Goal: Task Accomplishment & Management: Manage account settings

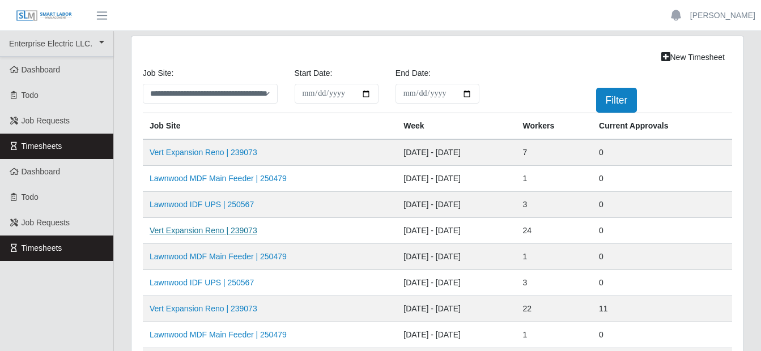
click at [243, 230] on link "Vert Expansion Reno | 239073" at bounding box center [204, 230] width 108 height 9
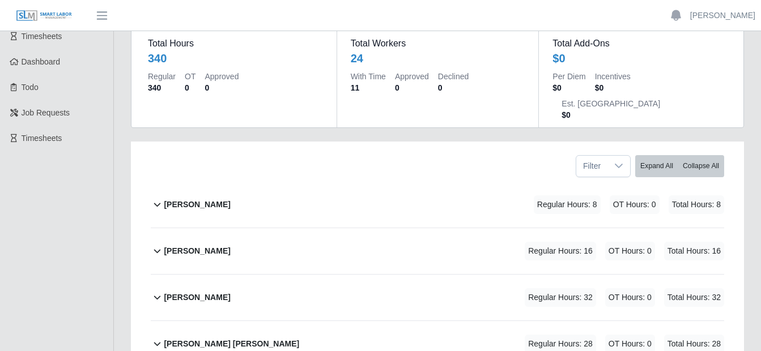
scroll to position [113, 0]
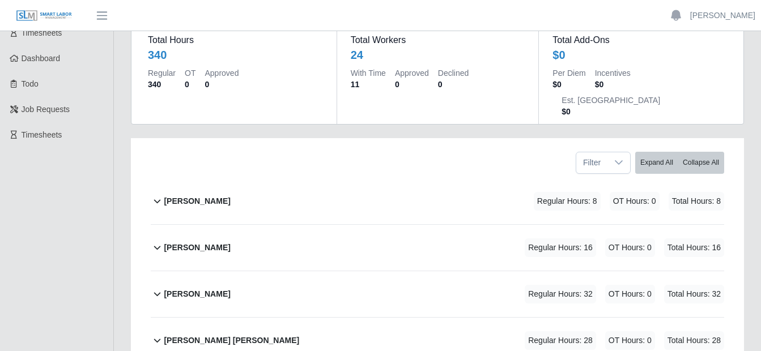
click at [154, 194] on icon at bounding box center [157, 201] width 13 height 14
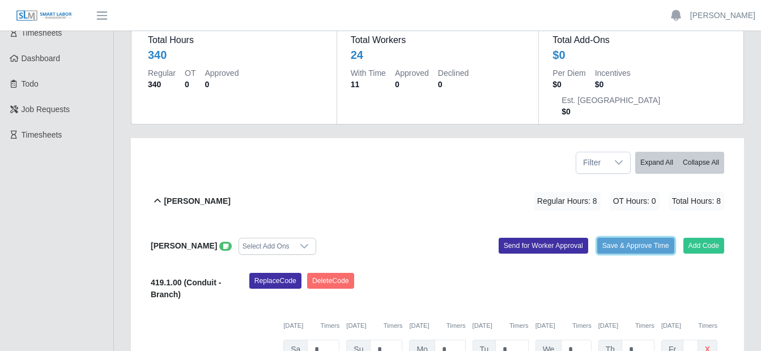
drag, startPoint x: 624, startPoint y: 218, endPoint x: 619, endPoint y: 220, distance: 6.3
click at [626, 238] on button "Save & Approve Time" at bounding box center [635, 246] width 77 height 16
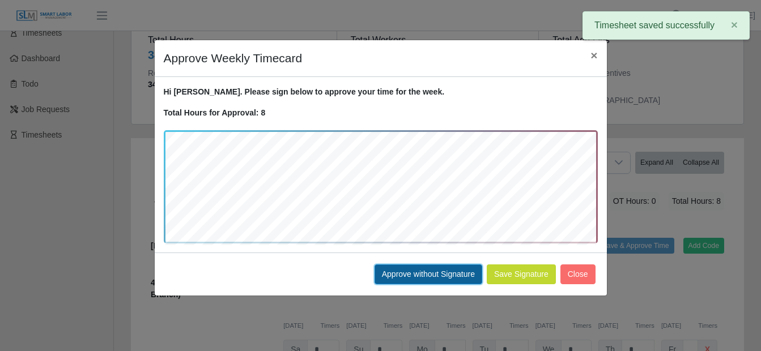
click at [419, 276] on button "Approve without Signature" at bounding box center [429, 275] width 108 height 20
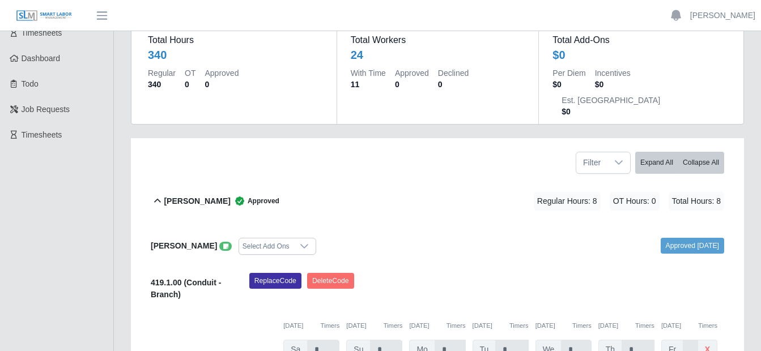
click at [158, 194] on icon at bounding box center [157, 201] width 13 height 14
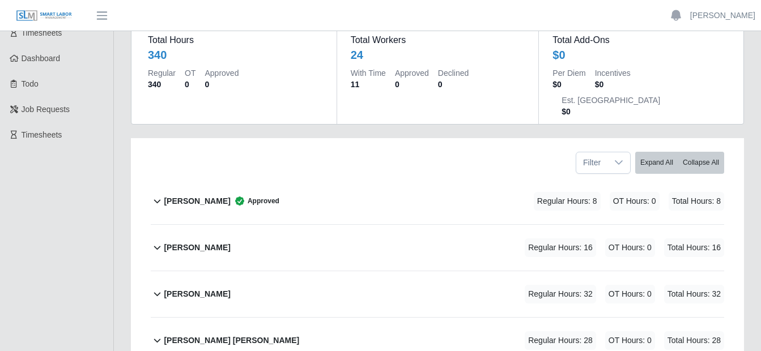
click at [154, 241] on icon at bounding box center [157, 248] width 13 height 14
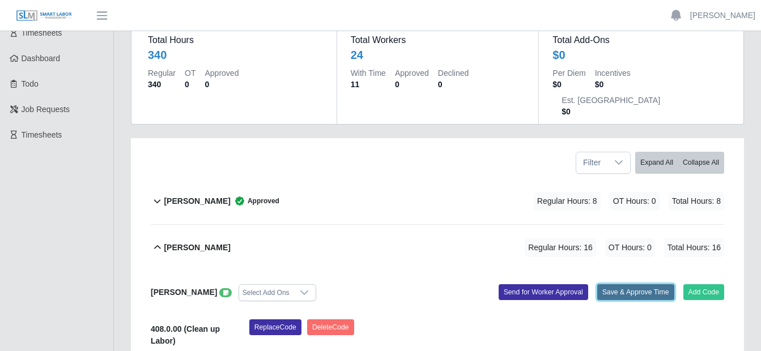
click at [637, 284] on button "Save & Approve Time" at bounding box center [635, 292] width 77 height 16
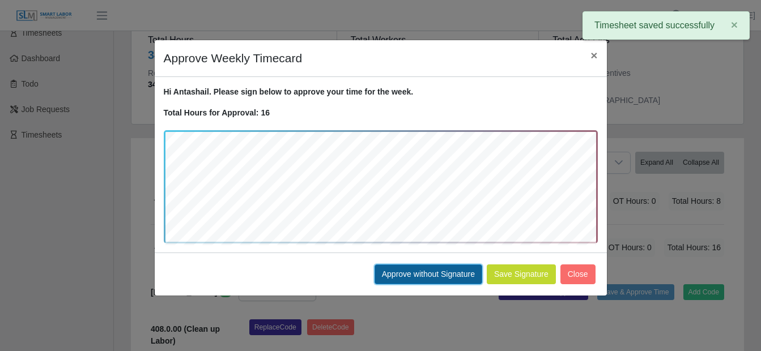
click at [427, 278] on button "Approve without Signature" at bounding box center [429, 275] width 108 height 20
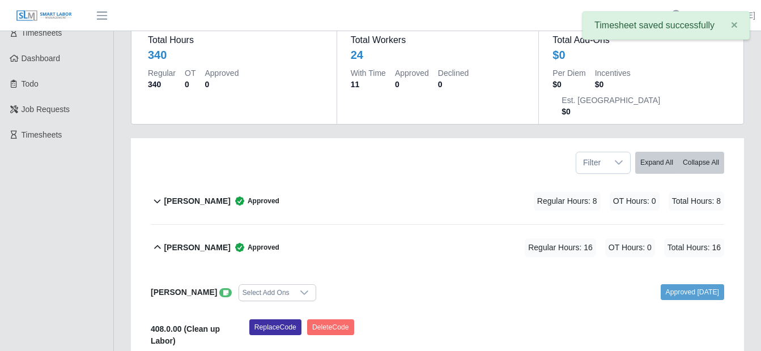
click at [159, 241] on icon at bounding box center [157, 248] width 13 height 14
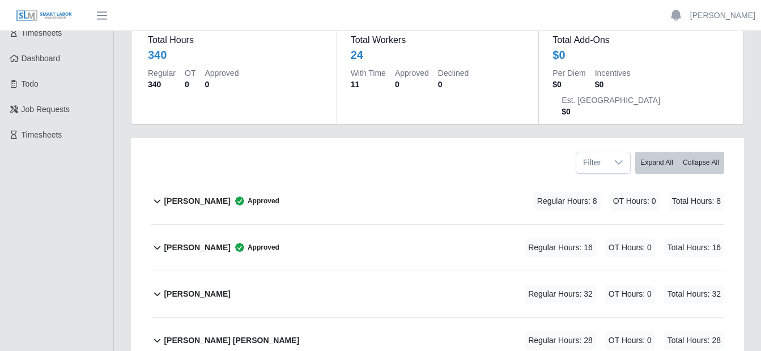
click at [155, 293] on icon at bounding box center [157, 295] width 7 height 4
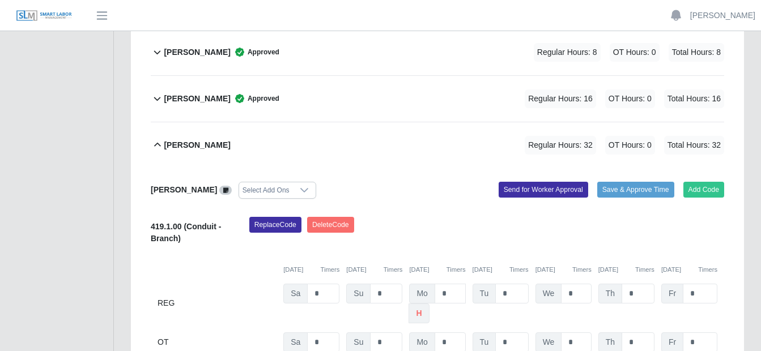
scroll to position [283, 0]
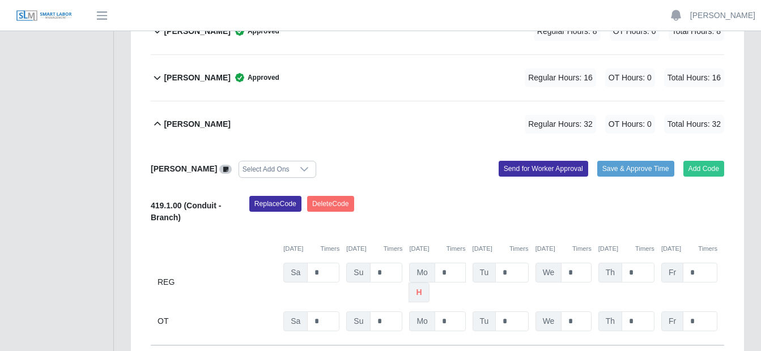
click at [641, 147] on div "Antonio Jennigs Select Add Ons Add Code Save & Approve Time Send for Worker App…" at bounding box center [437, 246] width 573 height 198
click at [643, 161] on button "Save & Approve Time" at bounding box center [635, 169] width 77 height 16
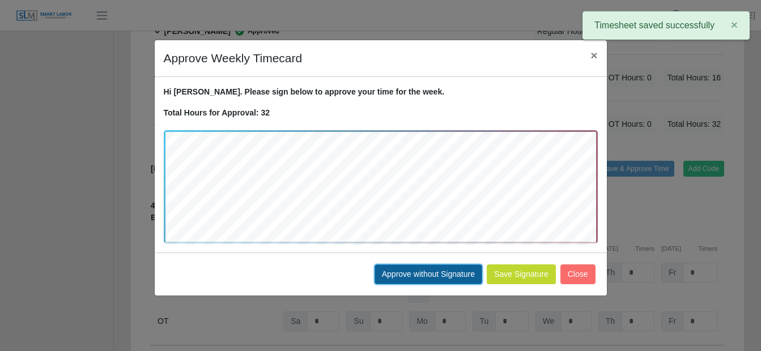
click at [409, 275] on button "Approve without Signature" at bounding box center [429, 275] width 108 height 20
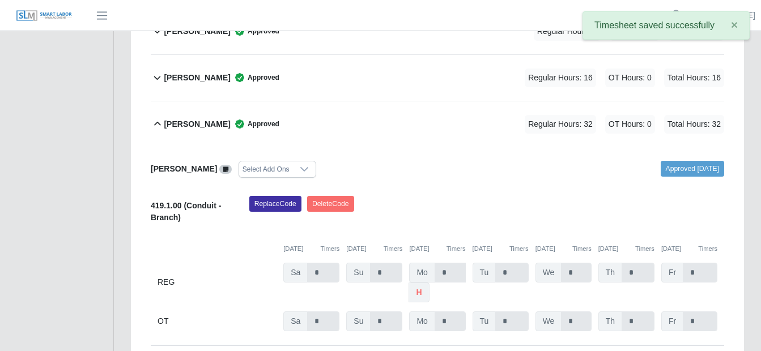
click at [155, 122] on icon at bounding box center [157, 124] width 7 height 4
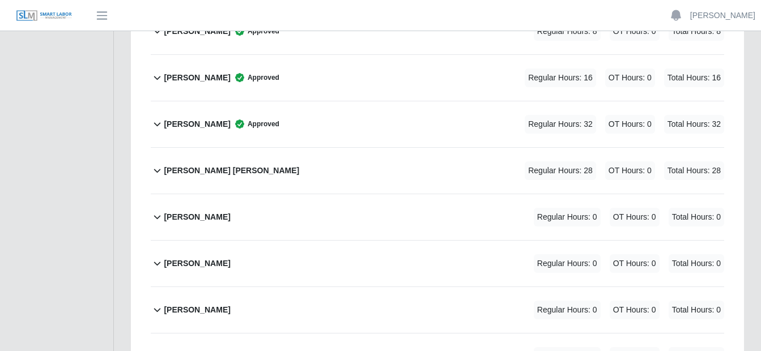
click at [151, 164] on icon at bounding box center [157, 171] width 13 height 14
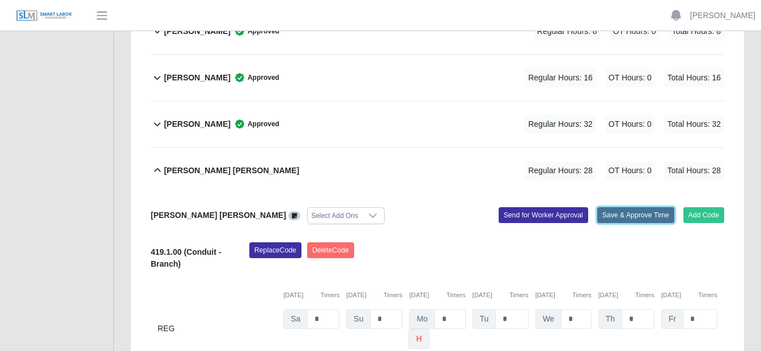
click at [607, 207] on button "Save & Approve Time" at bounding box center [635, 215] width 77 height 16
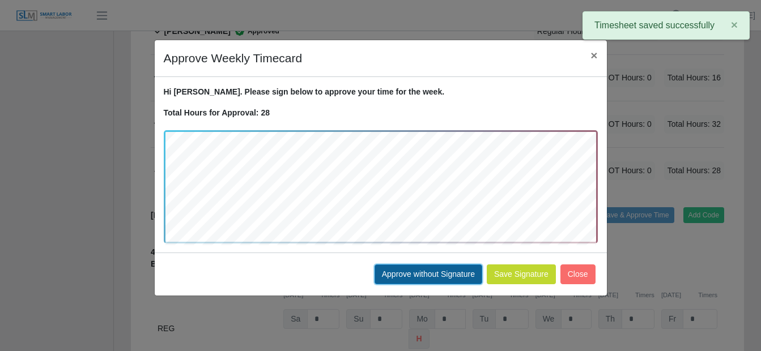
click at [423, 270] on button "Approve without Signature" at bounding box center [429, 275] width 108 height 20
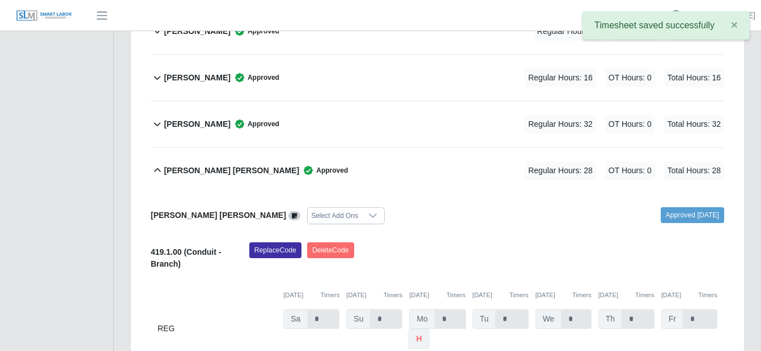
click at [162, 164] on icon at bounding box center [157, 171] width 13 height 14
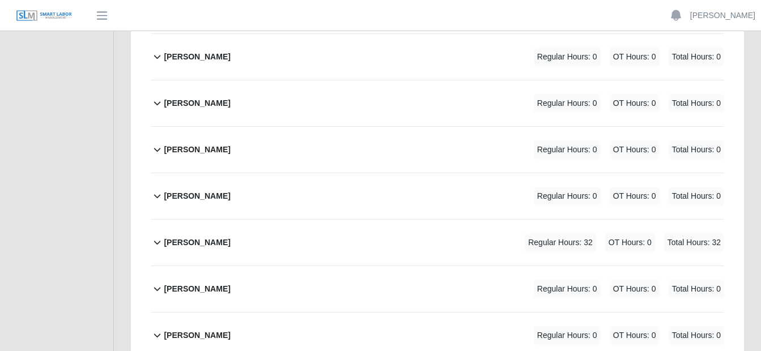
scroll to position [510, 0]
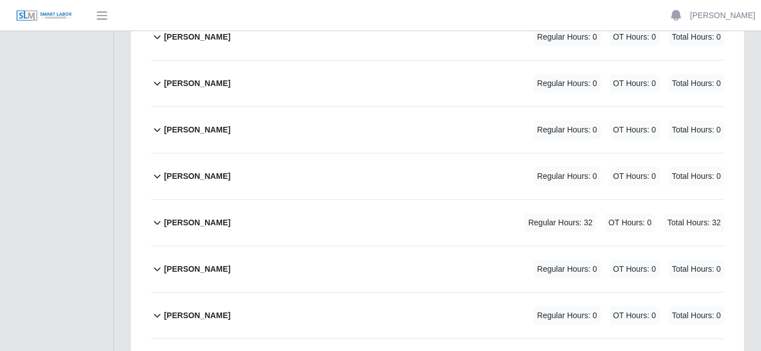
click at [158, 216] on icon at bounding box center [157, 223] width 13 height 14
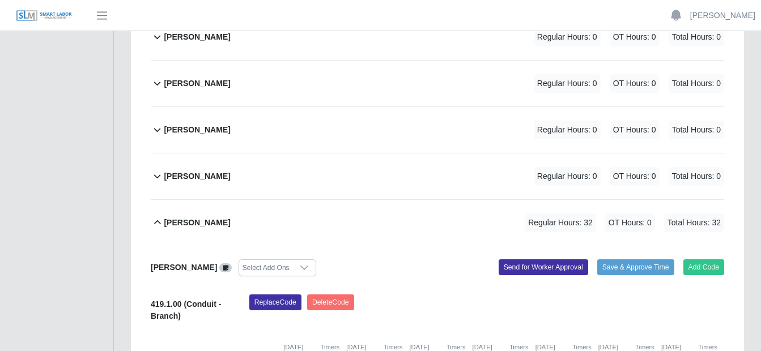
scroll to position [567, 0]
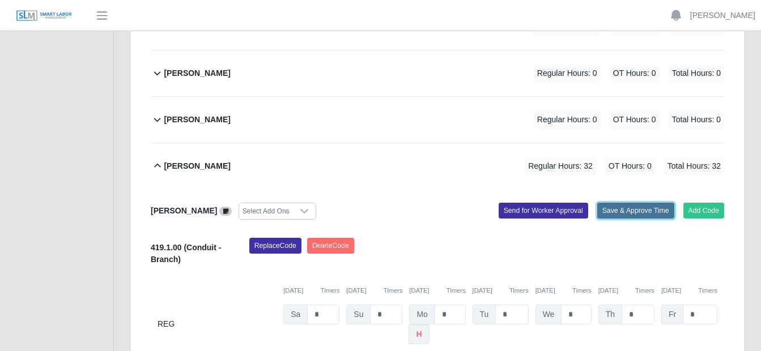
click at [634, 203] on button "Save & Approve Time" at bounding box center [635, 211] width 77 height 16
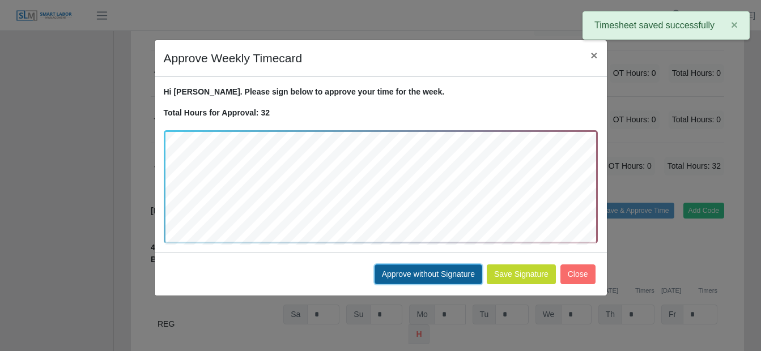
click at [422, 271] on button "Approve without Signature" at bounding box center [429, 275] width 108 height 20
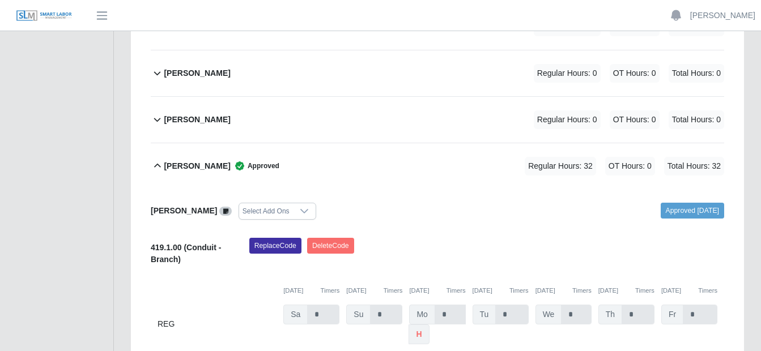
click at [156, 159] on icon at bounding box center [157, 166] width 13 height 14
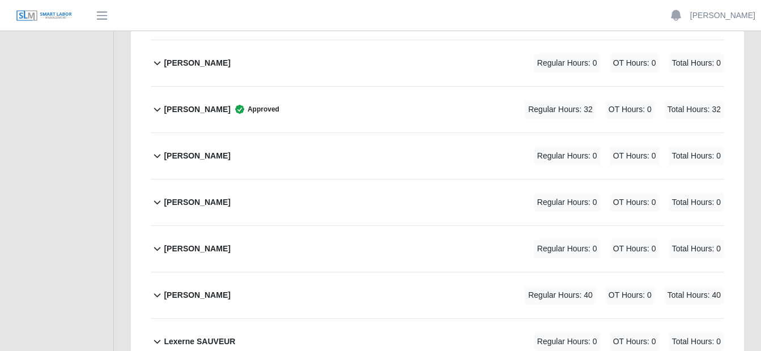
scroll to position [680, 0]
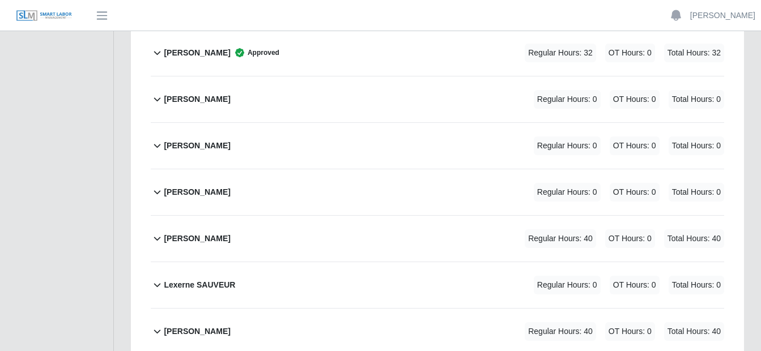
click at [158, 232] on icon at bounding box center [157, 239] width 13 height 14
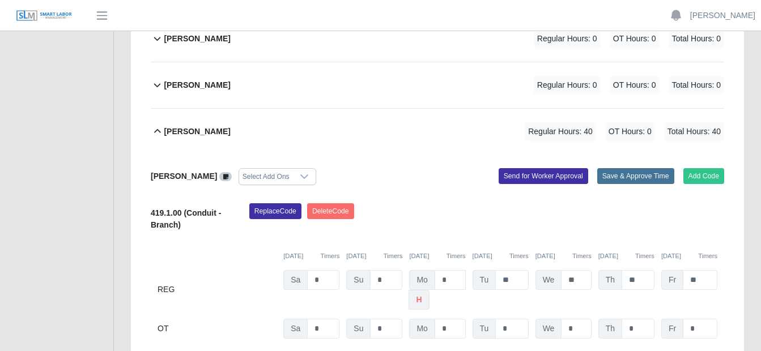
scroll to position [793, 0]
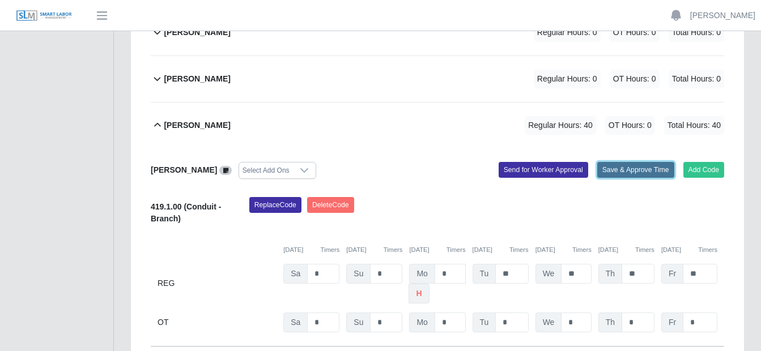
click at [624, 162] on button "Save & Approve Time" at bounding box center [635, 170] width 77 height 16
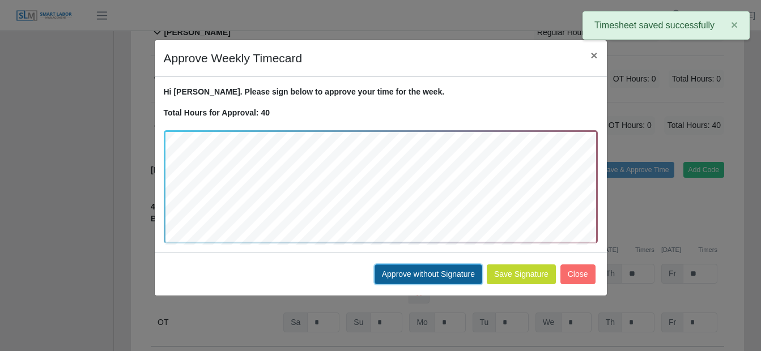
click at [394, 277] on button "Approve without Signature" at bounding box center [429, 275] width 108 height 20
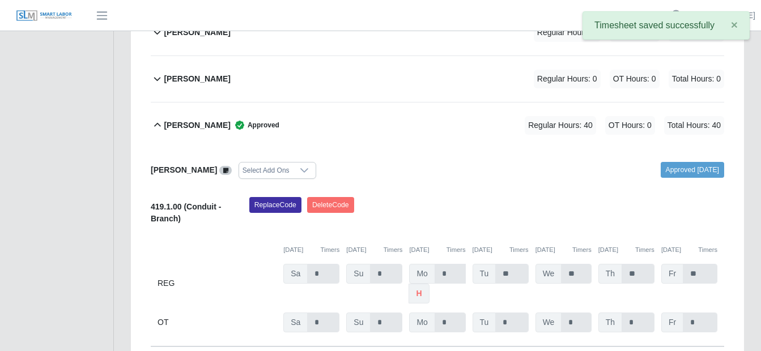
click at [158, 123] on icon at bounding box center [157, 125] width 7 height 4
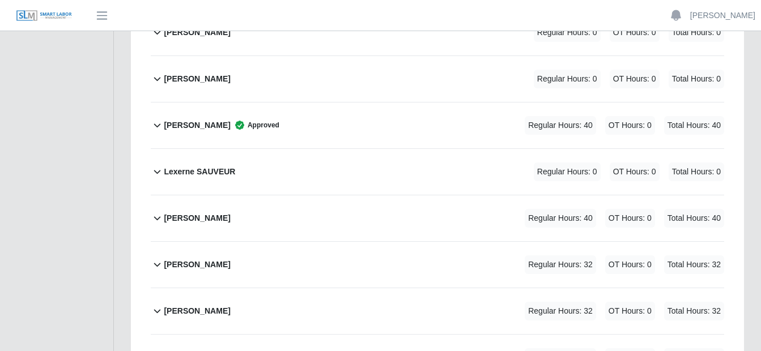
click at [159, 211] on icon at bounding box center [157, 218] width 13 height 14
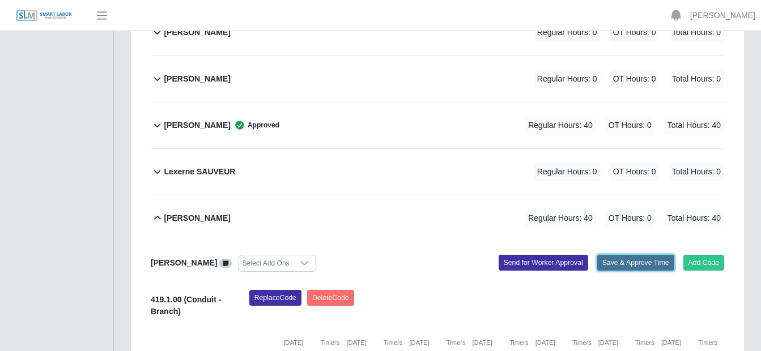
click at [634, 255] on button "Save & Approve Time" at bounding box center [635, 263] width 77 height 16
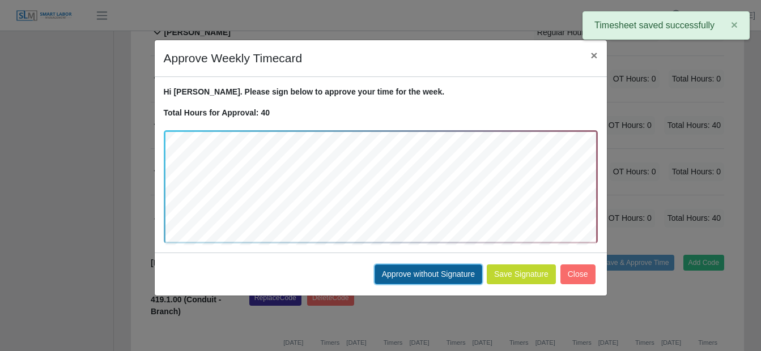
click at [401, 269] on button "Approve without Signature" at bounding box center [429, 275] width 108 height 20
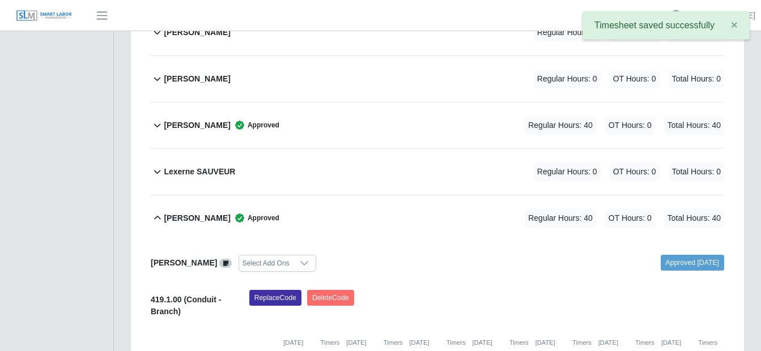
click at [159, 211] on icon at bounding box center [157, 218] width 13 height 14
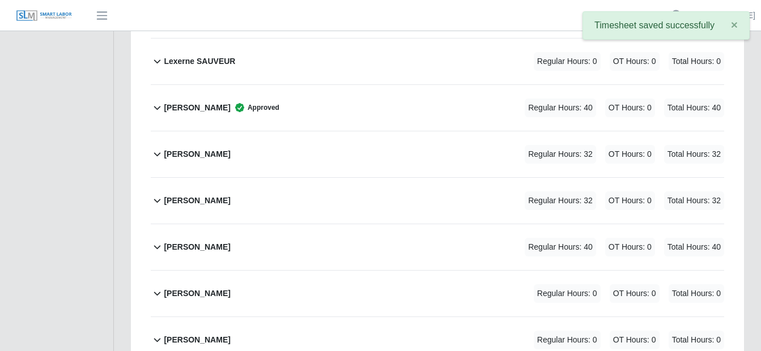
scroll to position [907, 0]
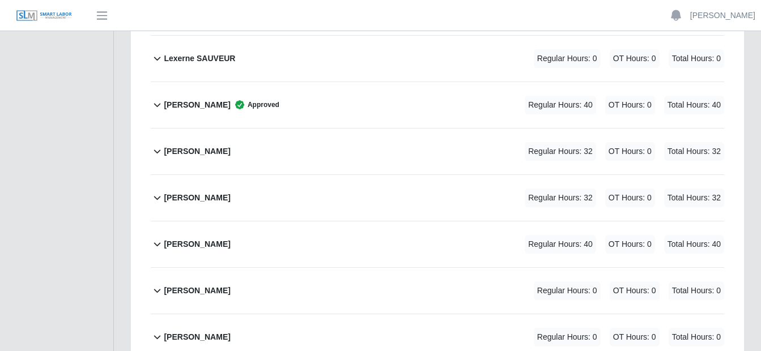
click at [158, 145] on icon at bounding box center [157, 152] width 13 height 14
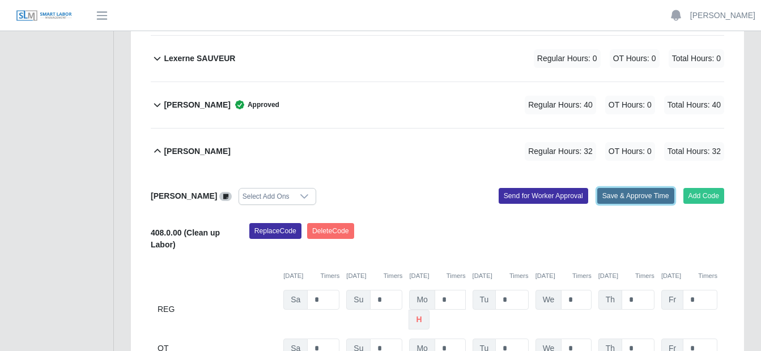
click at [636, 188] on button "Save & Approve Time" at bounding box center [635, 196] width 77 height 16
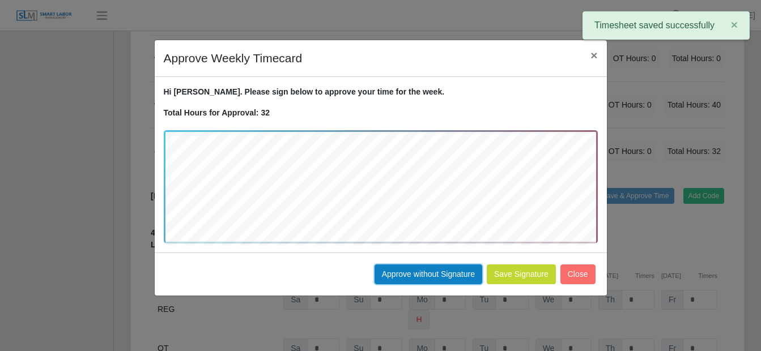
drag, startPoint x: 420, startPoint y: 272, endPoint x: 410, endPoint y: 273, distance: 9.7
click at [417, 273] on button "Approve without Signature" at bounding box center [429, 275] width 108 height 20
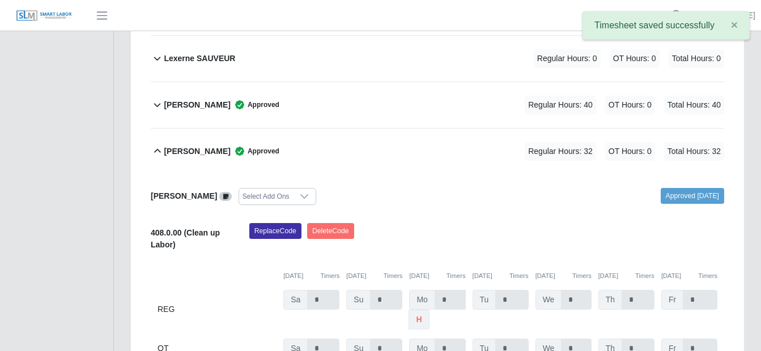
click at [156, 145] on icon at bounding box center [157, 152] width 13 height 14
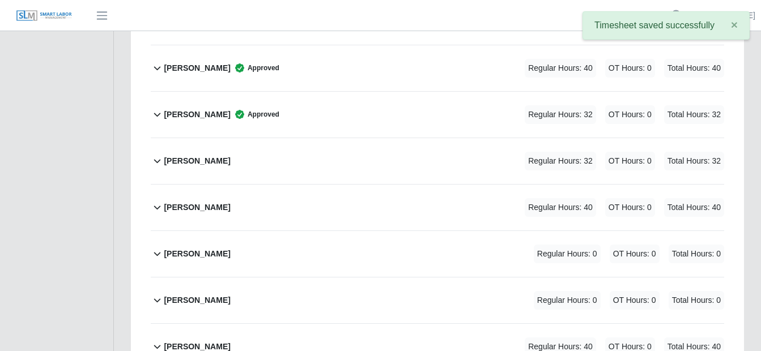
scroll to position [963, 0]
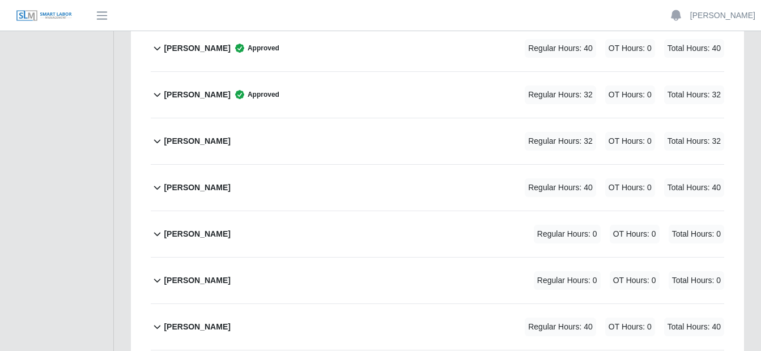
click at [156, 134] on icon at bounding box center [157, 141] width 13 height 14
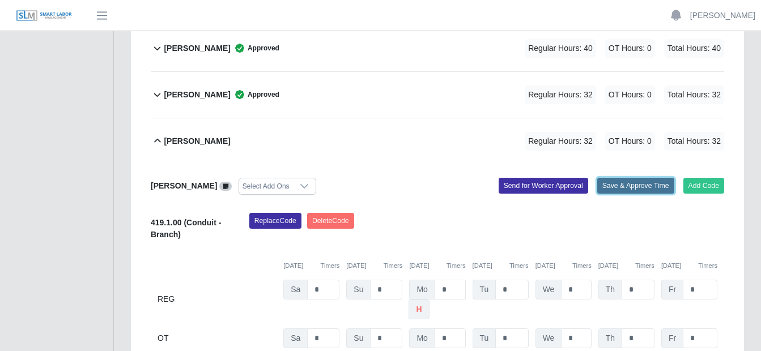
click at [640, 178] on button "Save & Approve Time" at bounding box center [635, 186] width 77 height 16
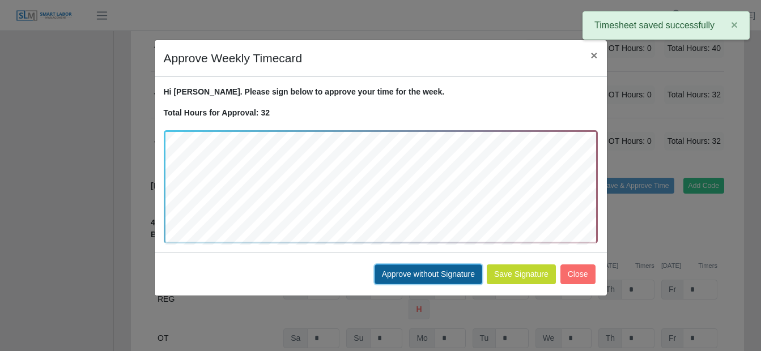
click at [390, 270] on button "Approve without Signature" at bounding box center [429, 275] width 108 height 20
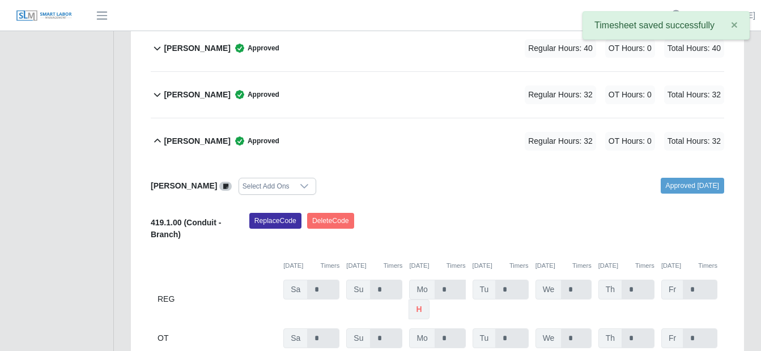
click at [151, 134] on icon at bounding box center [157, 141] width 13 height 14
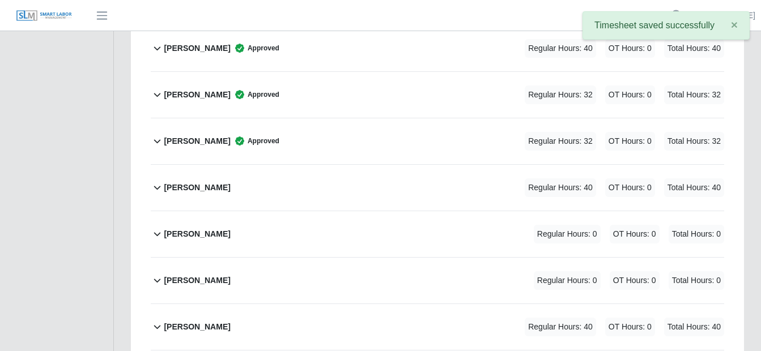
scroll to position [1020, 0]
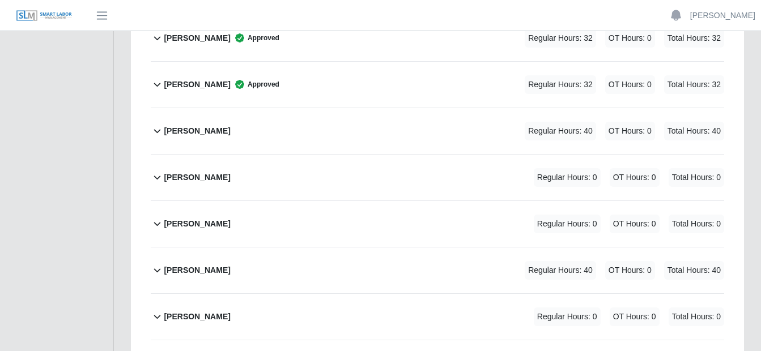
click at [156, 124] on icon at bounding box center [157, 131] width 13 height 14
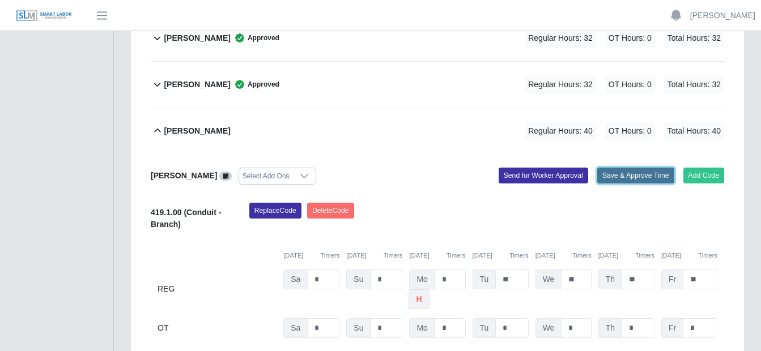
click at [624, 168] on button "Save & Approve Time" at bounding box center [635, 176] width 77 height 16
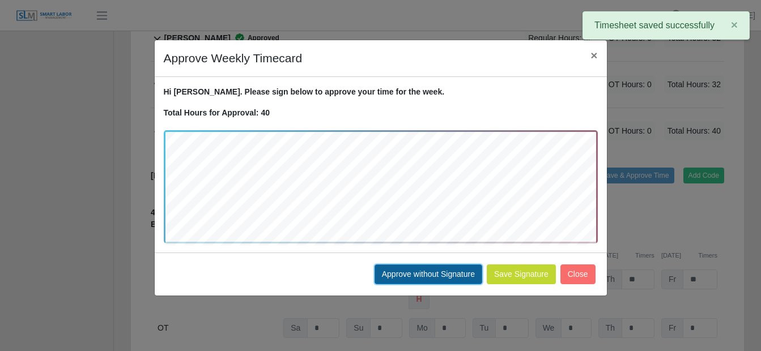
click at [399, 270] on button "Approve without Signature" at bounding box center [429, 275] width 108 height 20
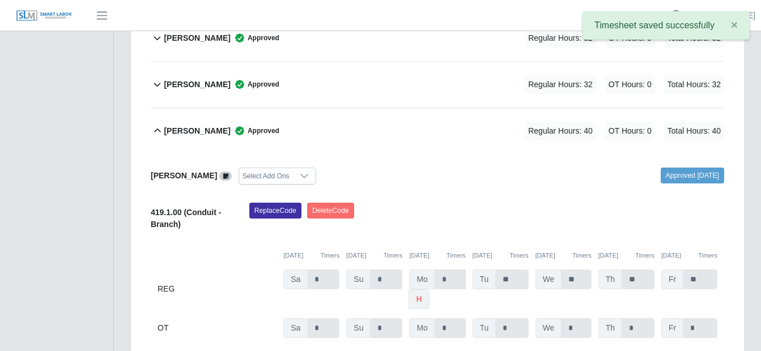
click at [157, 129] on icon at bounding box center [157, 131] width 7 height 4
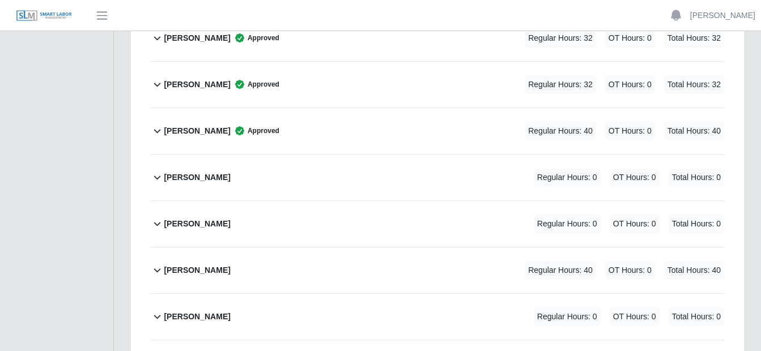
click at [158, 264] on icon at bounding box center [157, 271] width 13 height 14
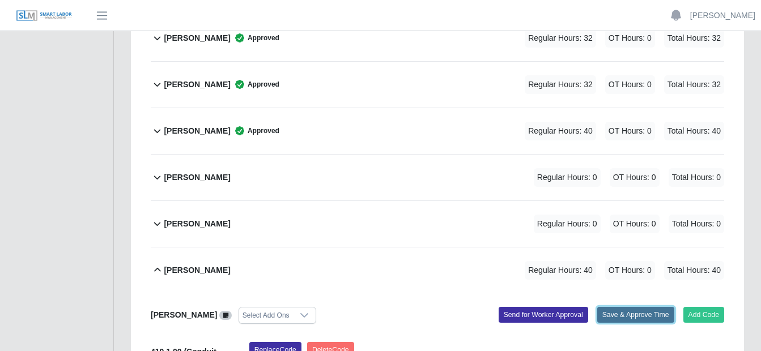
click at [628, 307] on button "Save & Approve Time" at bounding box center [635, 315] width 77 height 16
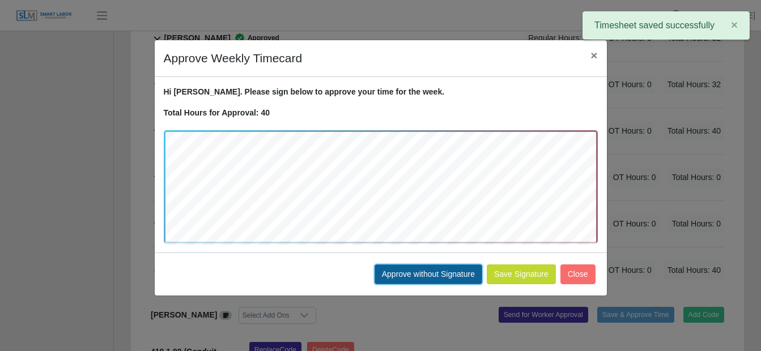
click at [398, 270] on button "Approve without Signature" at bounding box center [429, 275] width 108 height 20
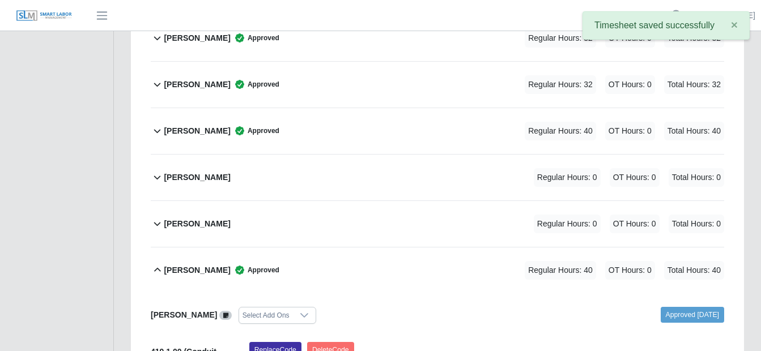
click at [156, 264] on icon at bounding box center [157, 271] width 13 height 14
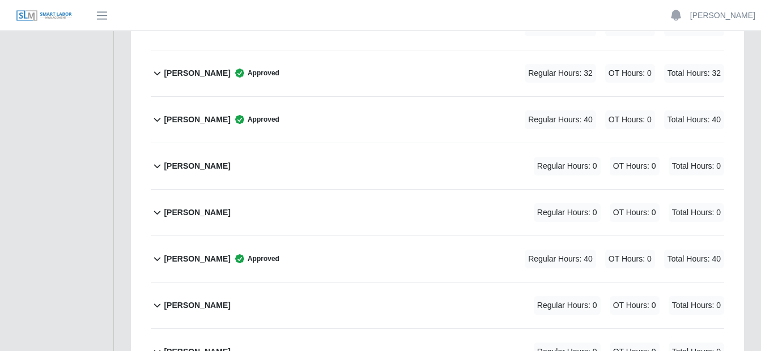
scroll to position [1112, 0]
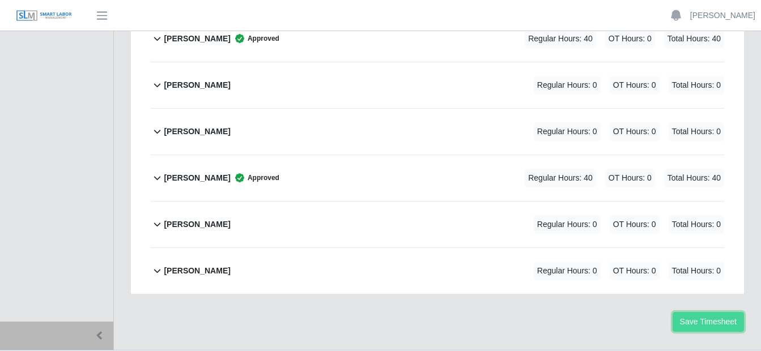
click at [724, 312] on button "Save Timesheet" at bounding box center [708, 322] width 71 height 20
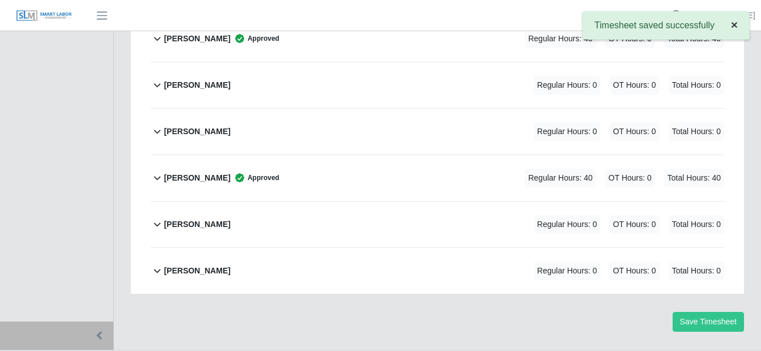
click at [734, 23] on span "×" at bounding box center [734, 24] width 7 height 13
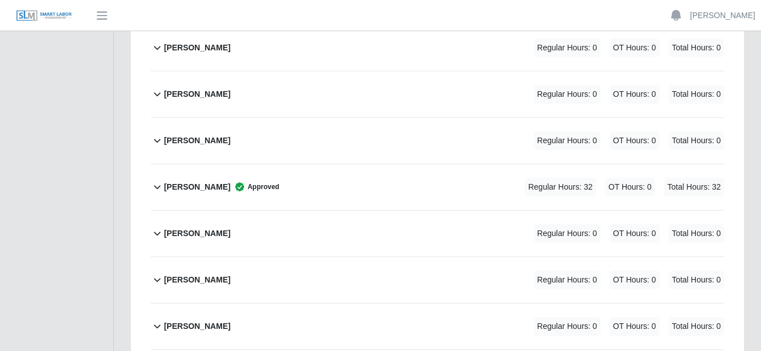
scroll to position [0, 0]
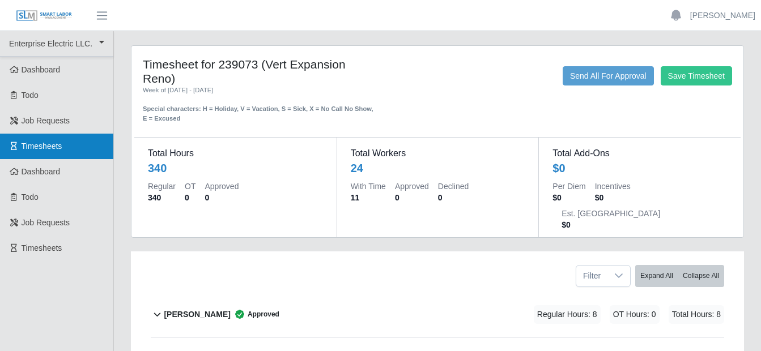
click at [48, 144] on span "Timesheets" at bounding box center [42, 146] width 41 height 9
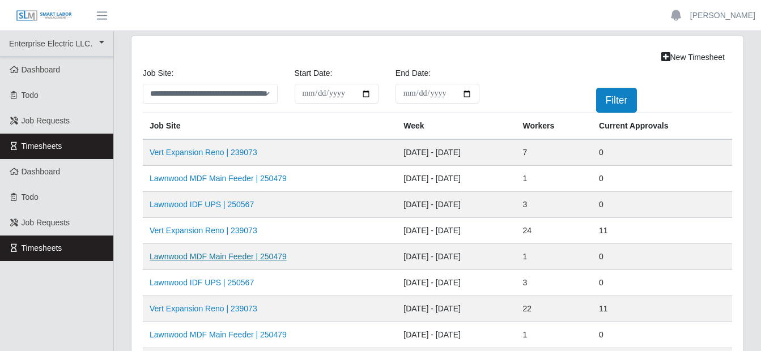
click at [204, 252] on link "Lawnwood MDF Main Feeder | 250479" at bounding box center [218, 256] width 137 height 9
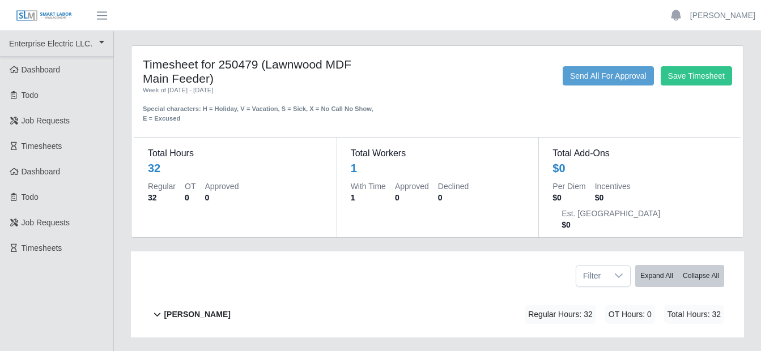
click at [153, 292] on button "Kevin Mendoza Rosario Regular Hours: 32 OT Hours: 0 Total Hours: 32" at bounding box center [437, 315] width 573 height 46
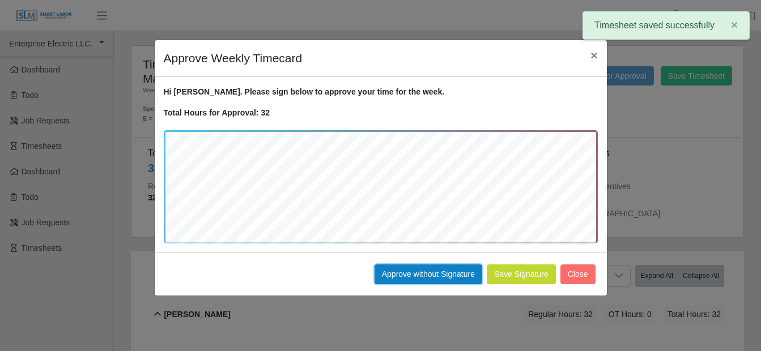
click at [438, 279] on button "Approve without Signature" at bounding box center [429, 275] width 108 height 20
